Goal: Navigation & Orientation: Find specific page/section

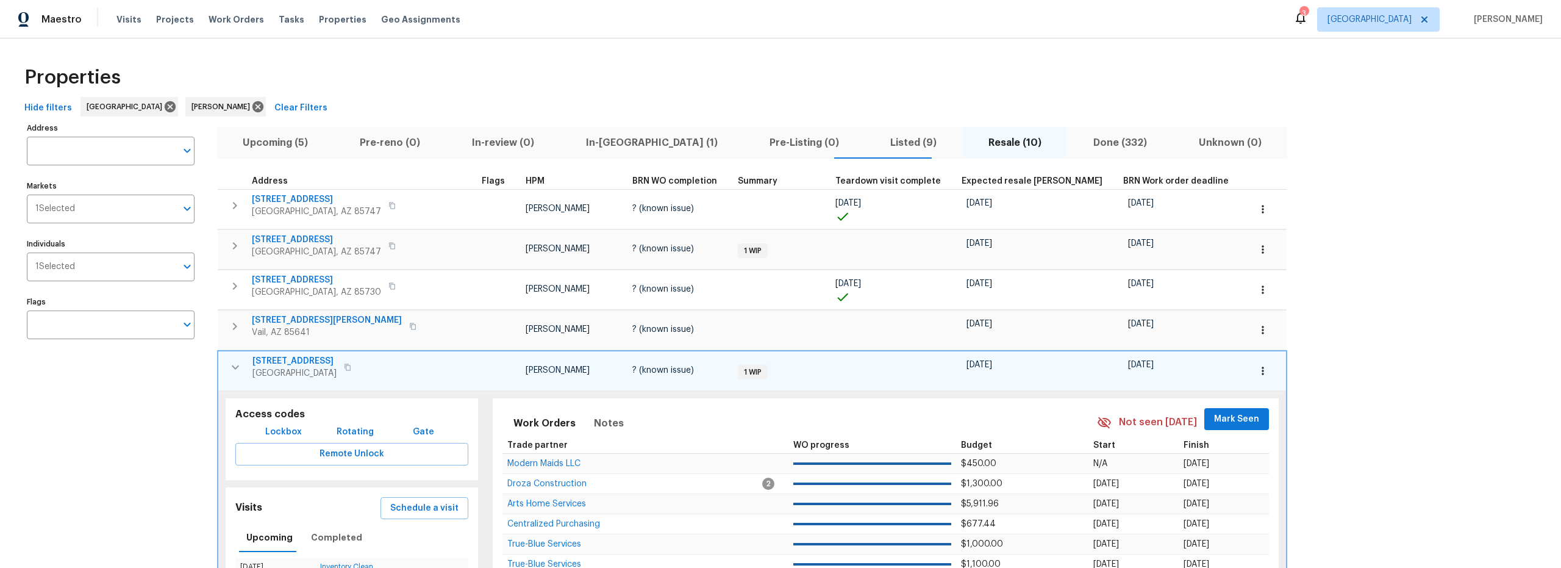
scroll to position [41, 0]
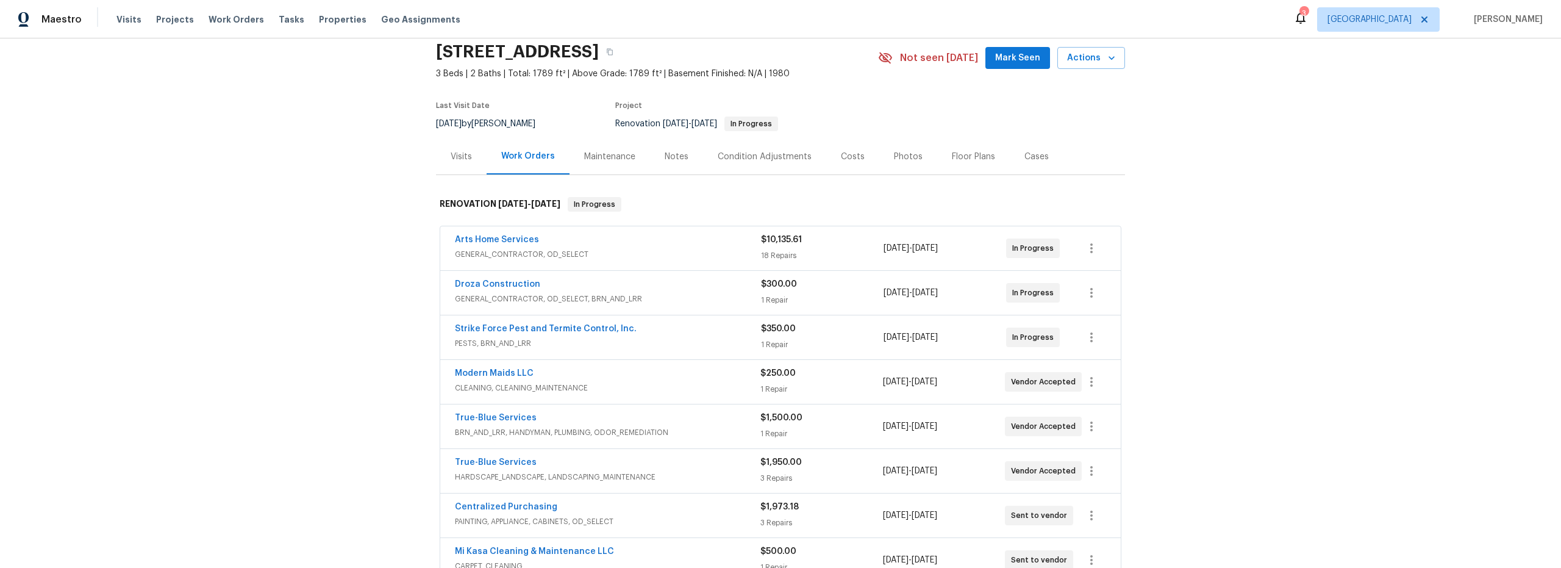
scroll to position [48, 0]
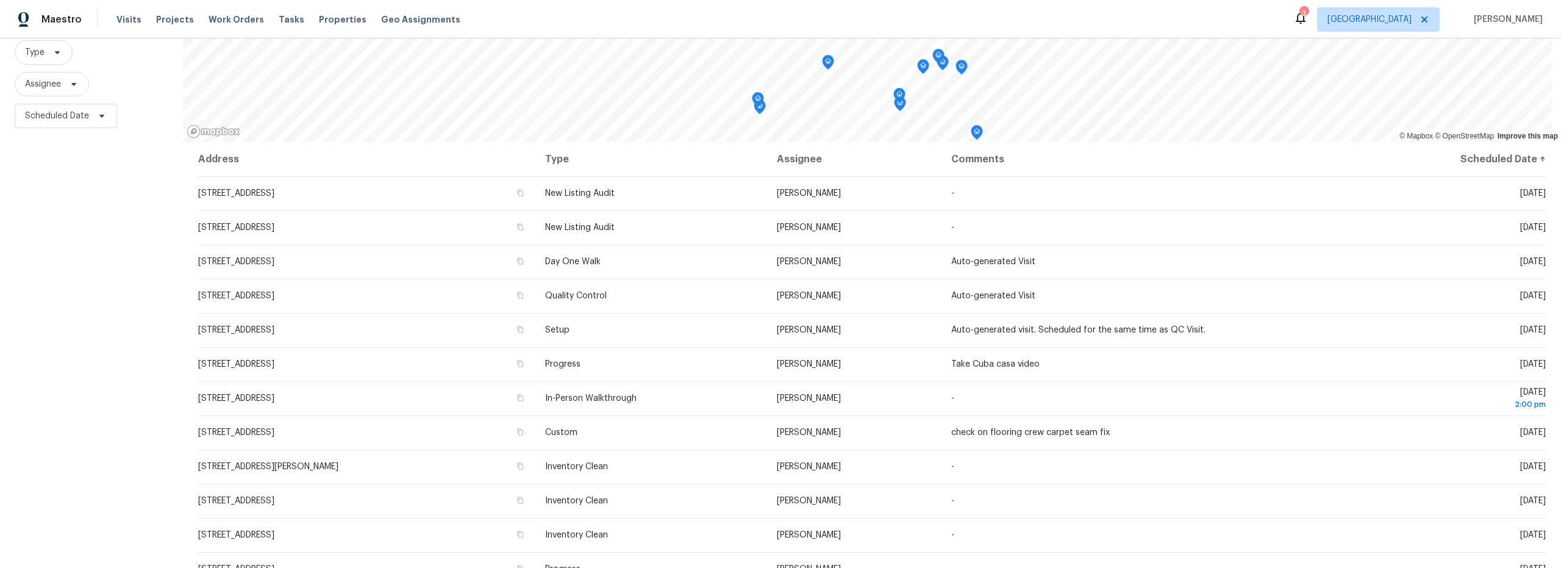
scroll to position [45, 0]
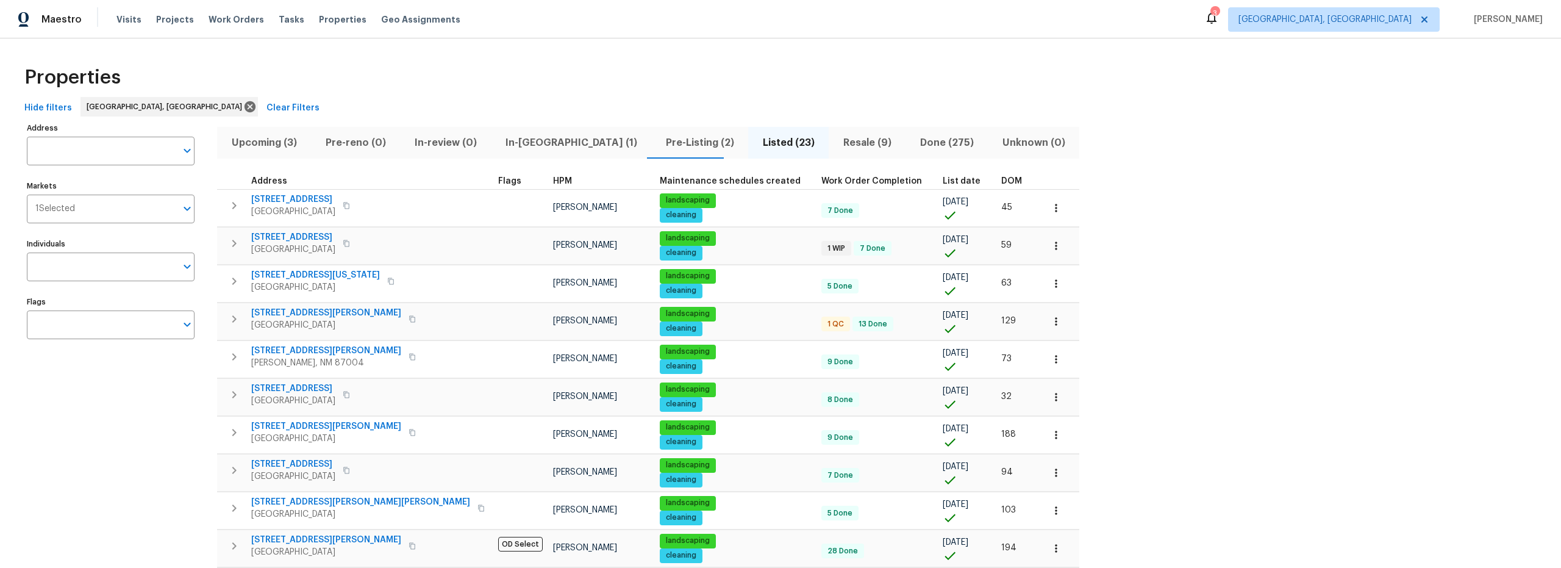
scroll to position [46, 0]
